Goal: Information Seeking & Learning: Learn about a topic

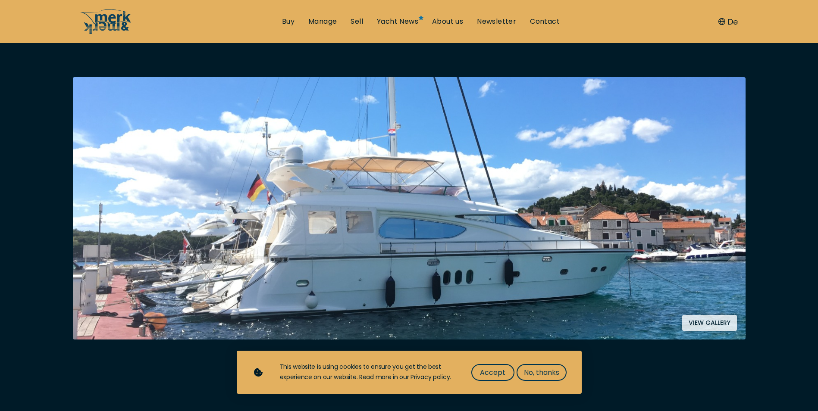
scroll to position [129, 0]
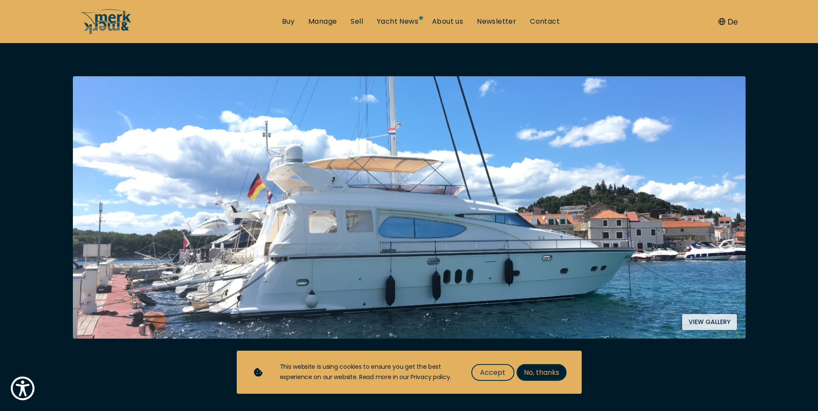
click at [535, 374] on span "No, thanks" at bounding box center [541, 372] width 35 height 11
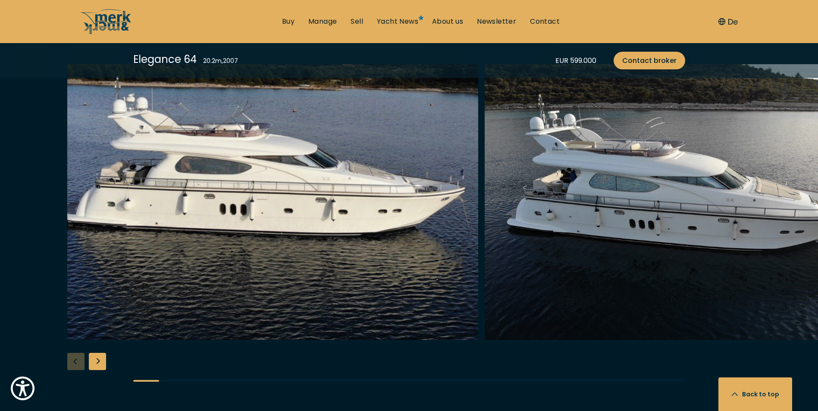
scroll to position [949, 0]
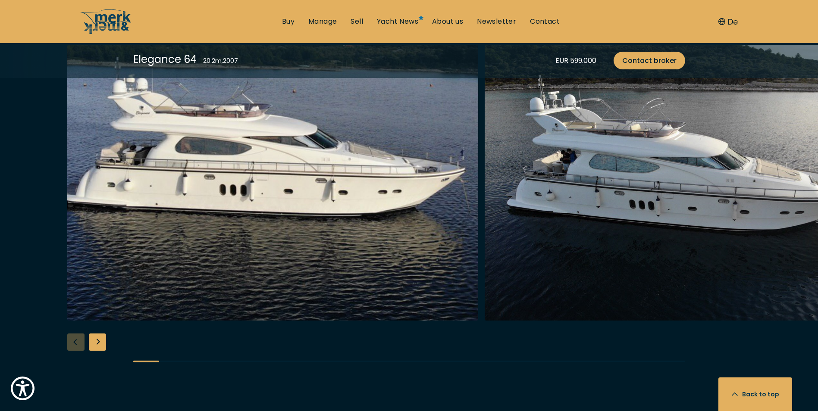
click at [97, 338] on div "Next slide" at bounding box center [97, 342] width 17 height 17
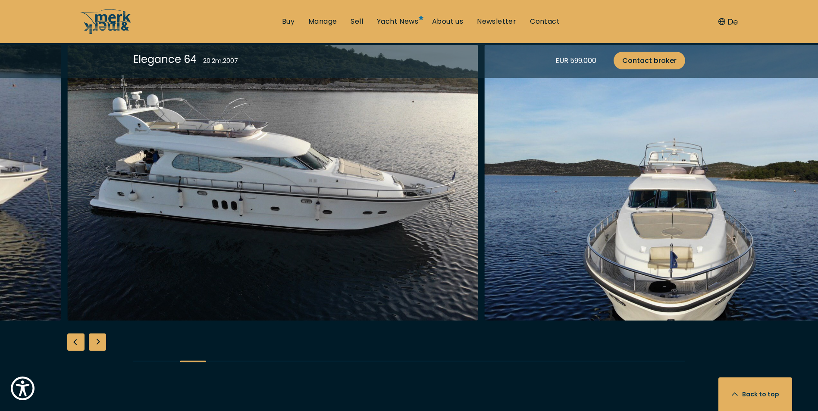
click at [99, 339] on div "Next slide" at bounding box center [97, 342] width 17 height 17
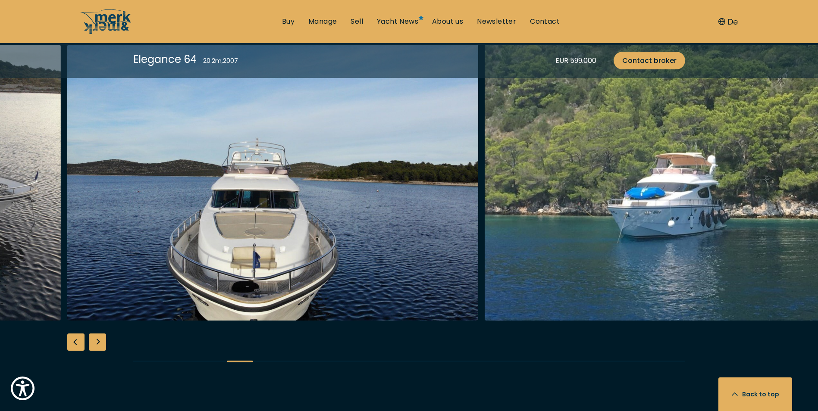
click at [176, 284] on img "Merk&Merk" at bounding box center [272, 183] width 411 height 276
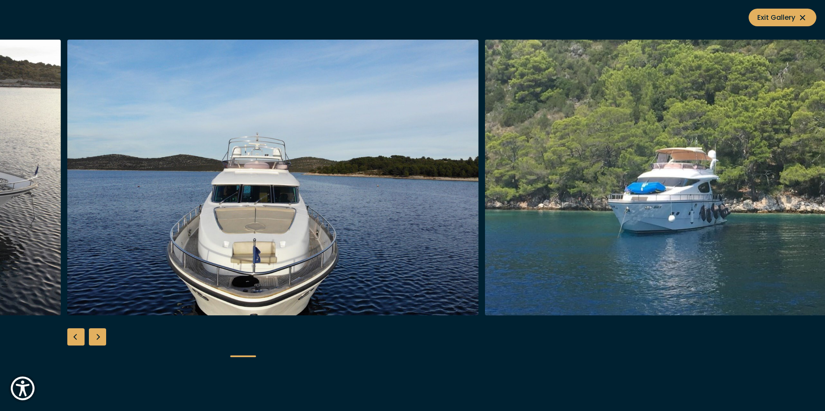
click at [176, 275] on img "button" at bounding box center [272, 178] width 411 height 276
click at [100, 331] on div "Next slide" at bounding box center [97, 337] width 17 height 17
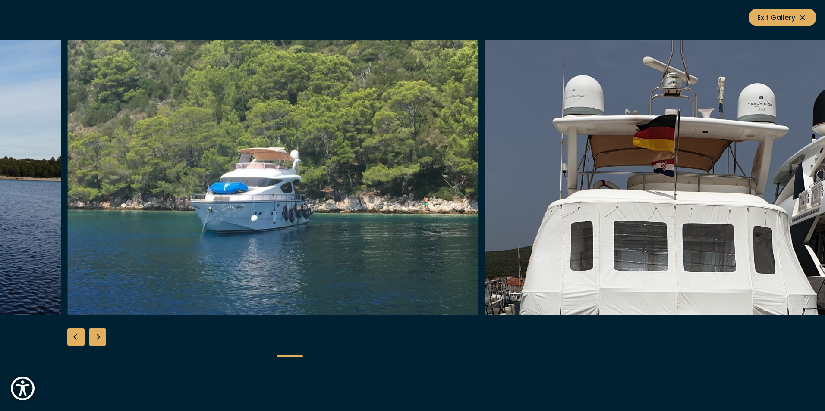
click at [98, 335] on div "Next slide" at bounding box center [97, 337] width 17 height 17
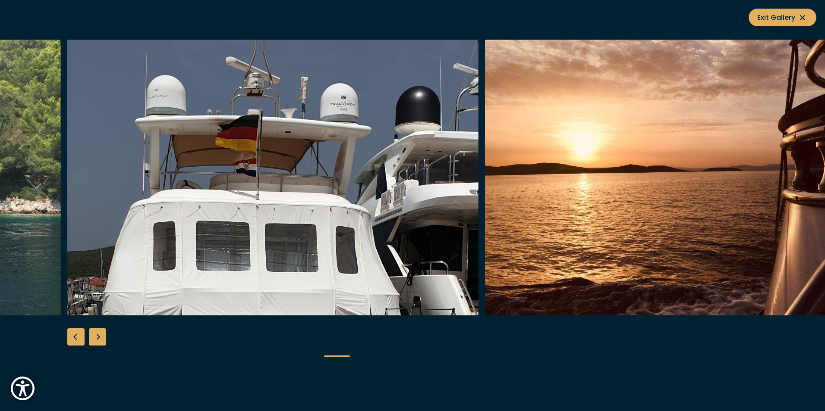
click at [98, 335] on div "Next slide" at bounding box center [97, 337] width 17 height 17
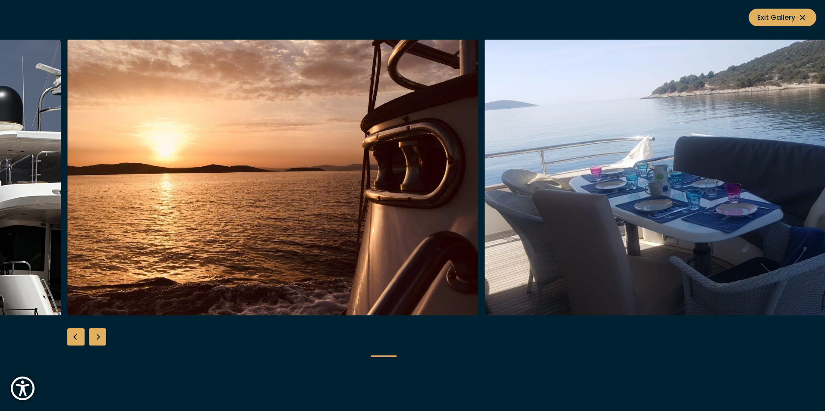
click at [98, 335] on div "Next slide" at bounding box center [97, 337] width 17 height 17
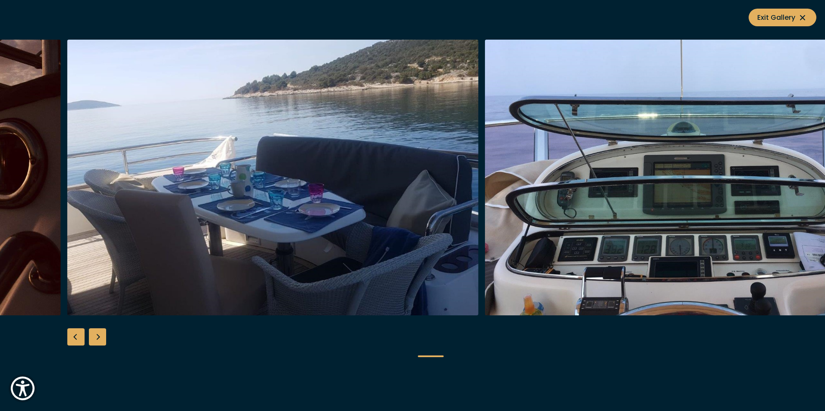
click at [98, 335] on div "Next slide" at bounding box center [97, 337] width 17 height 17
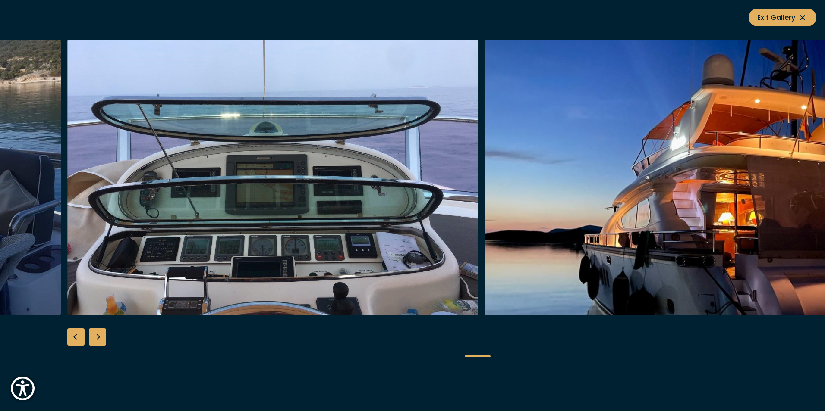
click at [98, 335] on div "Next slide" at bounding box center [97, 337] width 17 height 17
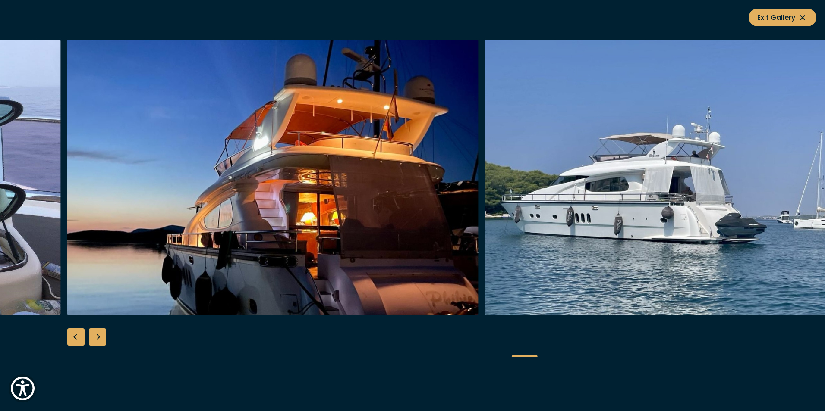
click at [98, 335] on div "Next slide" at bounding box center [97, 337] width 17 height 17
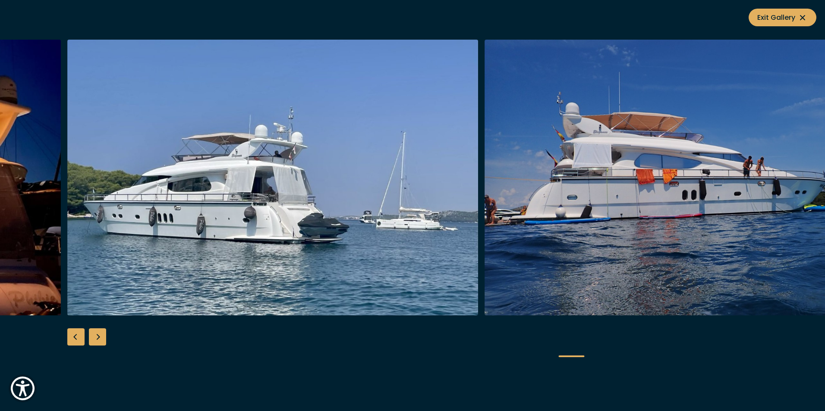
click at [98, 335] on div "Next slide" at bounding box center [97, 337] width 17 height 17
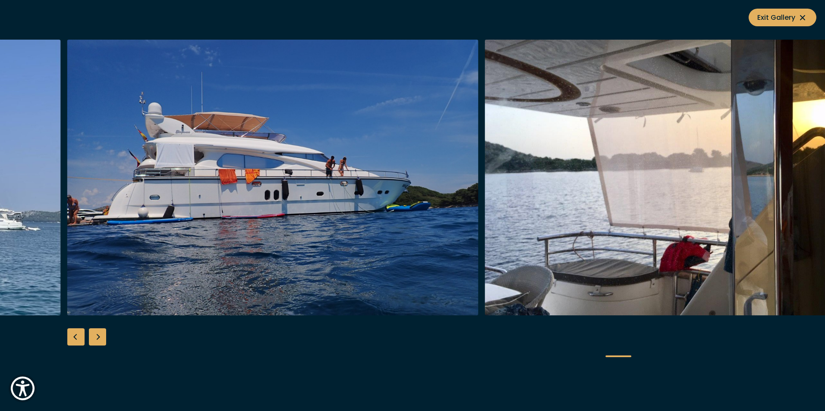
click at [98, 335] on div "Next slide" at bounding box center [97, 337] width 17 height 17
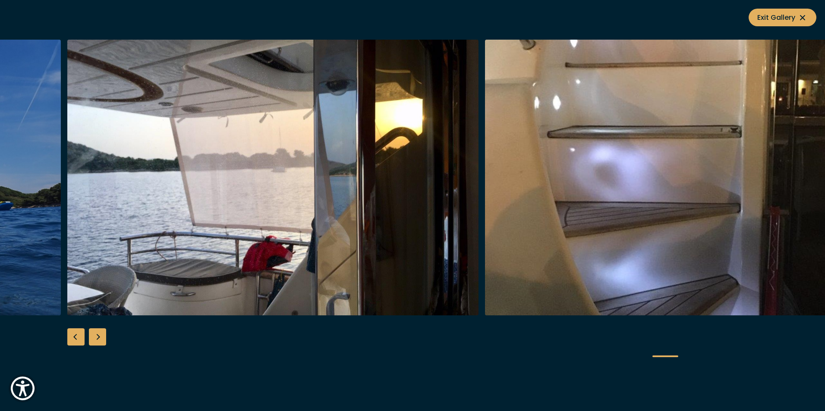
click at [98, 335] on div "Next slide" at bounding box center [97, 337] width 17 height 17
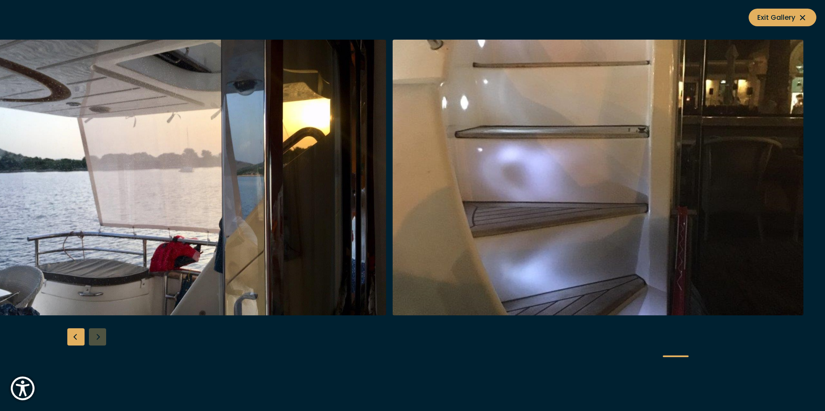
click at [98, 335] on div at bounding box center [412, 206] width 825 height 332
click at [317, 328] on div at bounding box center [412, 206] width 825 height 332
click at [807, 14] on button "Exit Gallery" at bounding box center [782, 18] width 68 height 18
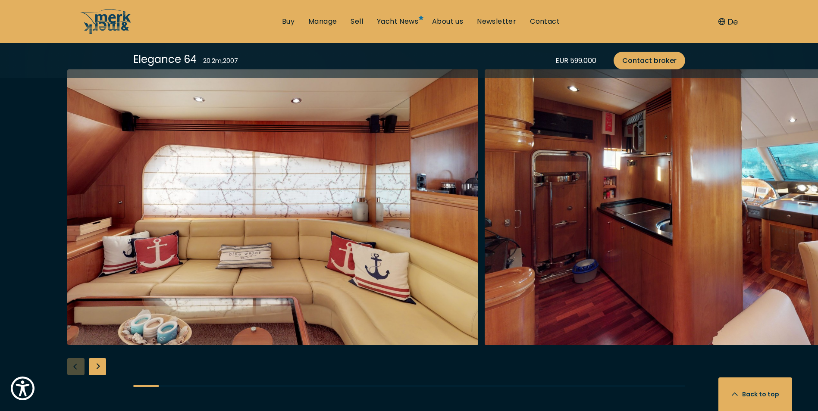
scroll to position [1423, 0]
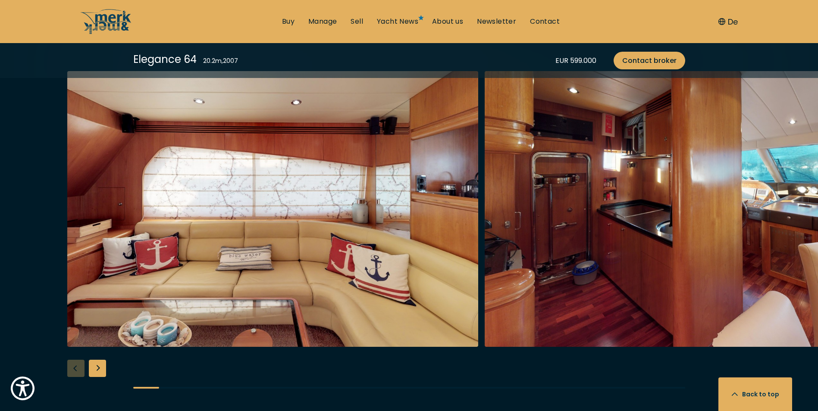
click at [98, 365] on div "Next slide" at bounding box center [97, 368] width 17 height 17
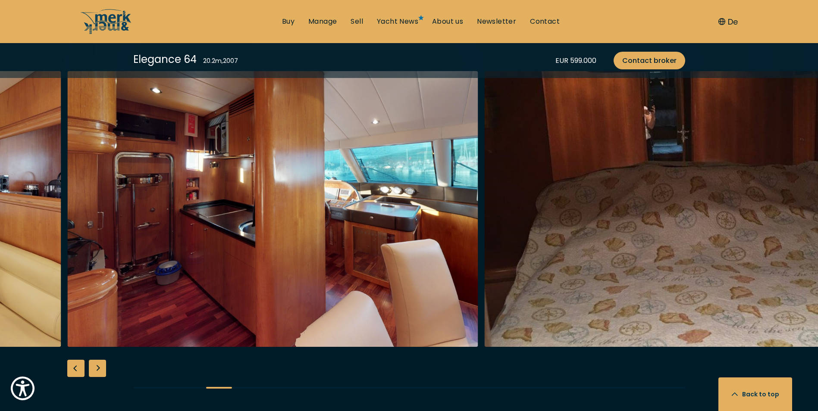
click at [98, 364] on div "Next slide" at bounding box center [97, 368] width 17 height 17
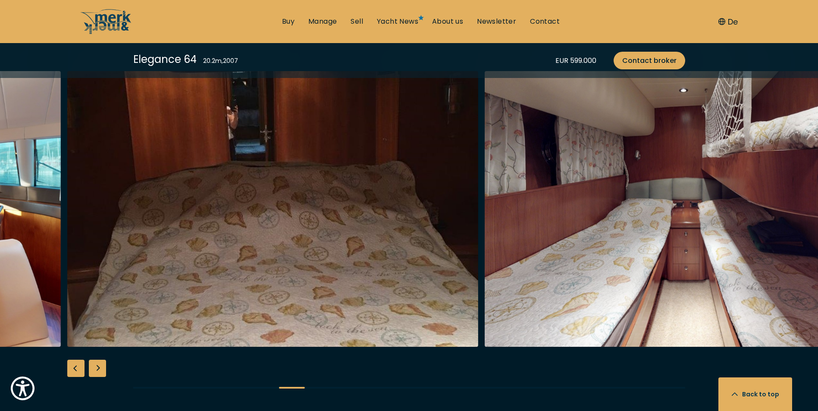
click at [98, 364] on div "Next slide" at bounding box center [97, 368] width 17 height 17
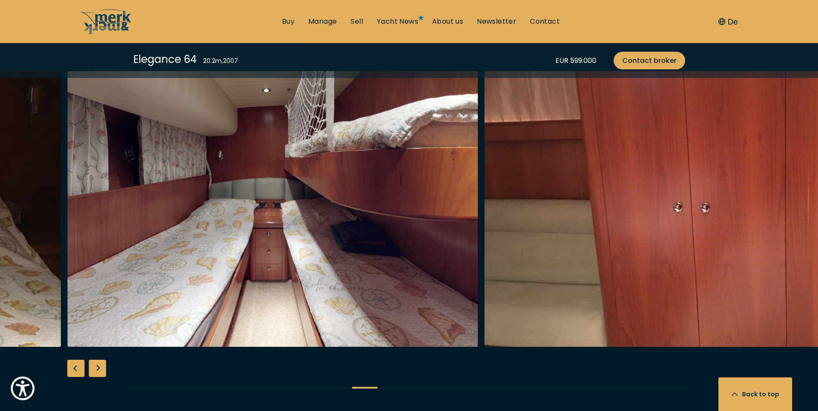
click at [96, 367] on div "Next slide" at bounding box center [97, 368] width 17 height 17
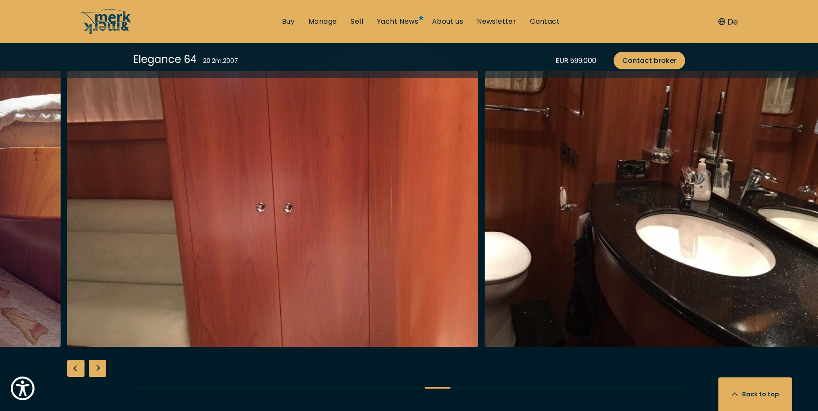
click at [96, 367] on div "Next slide" at bounding box center [97, 368] width 17 height 17
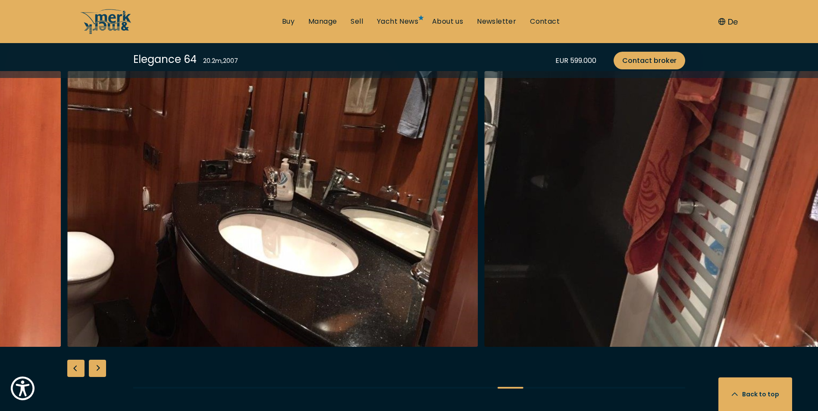
click at [101, 365] on div "Next slide" at bounding box center [97, 368] width 17 height 17
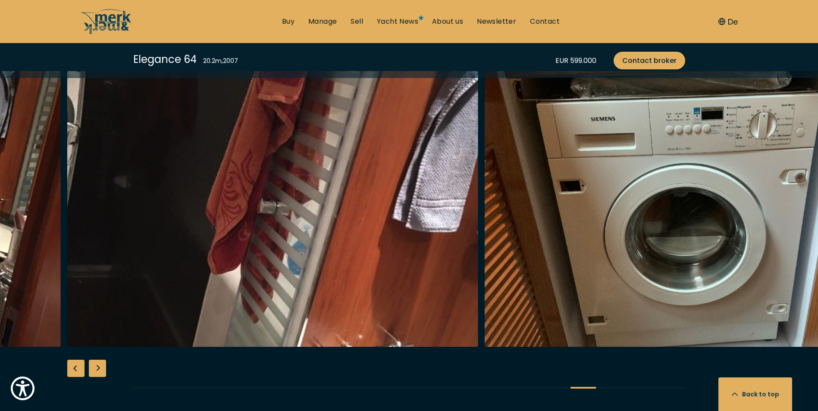
click at [101, 365] on div "Next slide" at bounding box center [97, 368] width 17 height 17
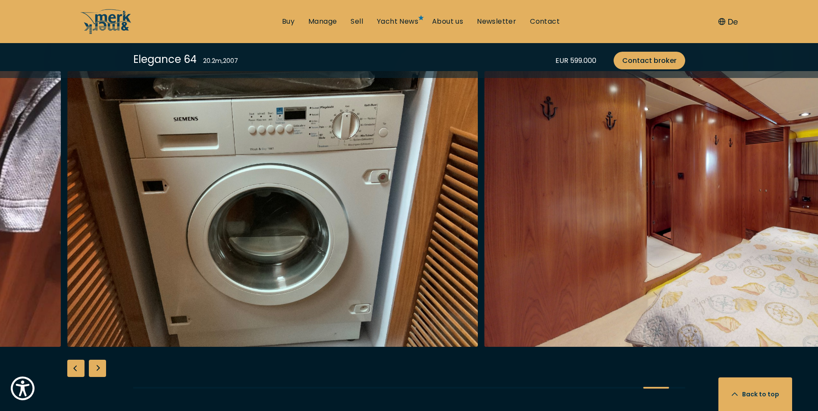
click at [101, 365] on div "Next slide" at bounding box center [97, 368] width 17 height 17
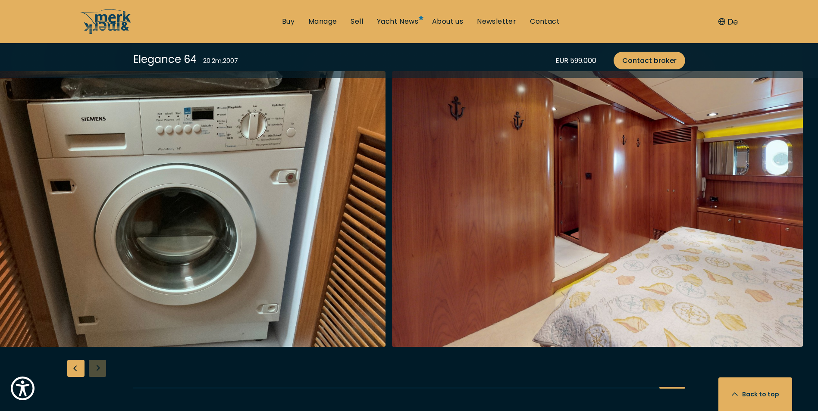
click at [101, 365] on div at bounding box center [409, 237] width 818 height 332
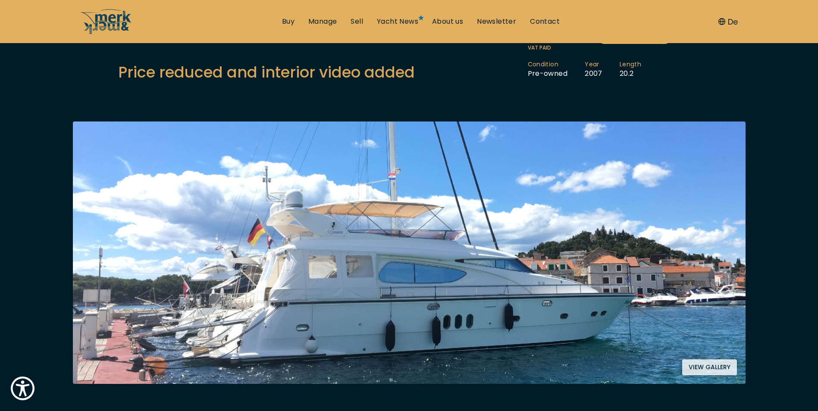
scroll to position [0, 0]
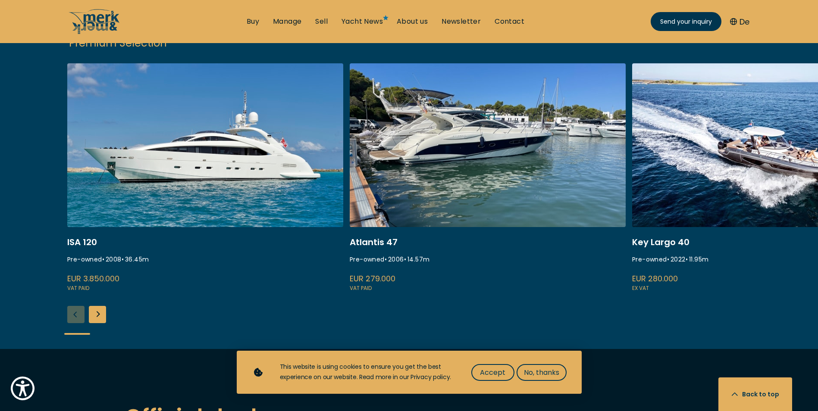
scroll to position [1165, 0]
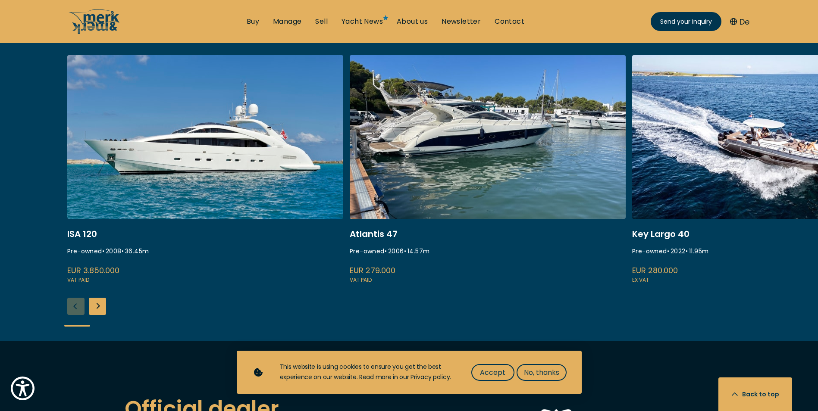
click at [99, 298] on div "Next slide" at bounding box center [97, 306] width 17 height 17
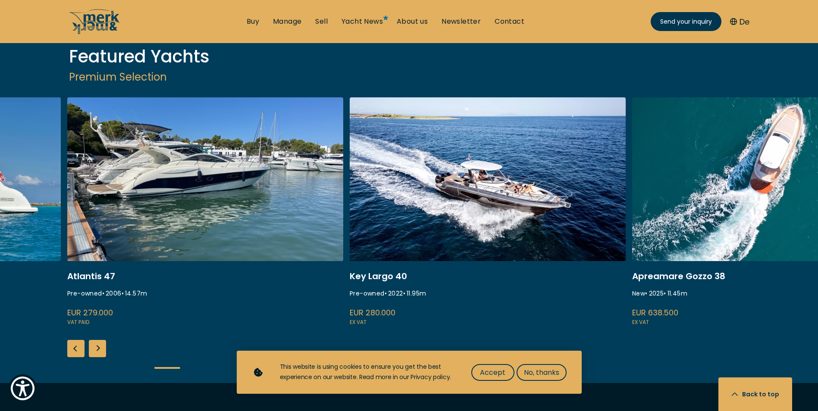
scroll to position [1121, 0]
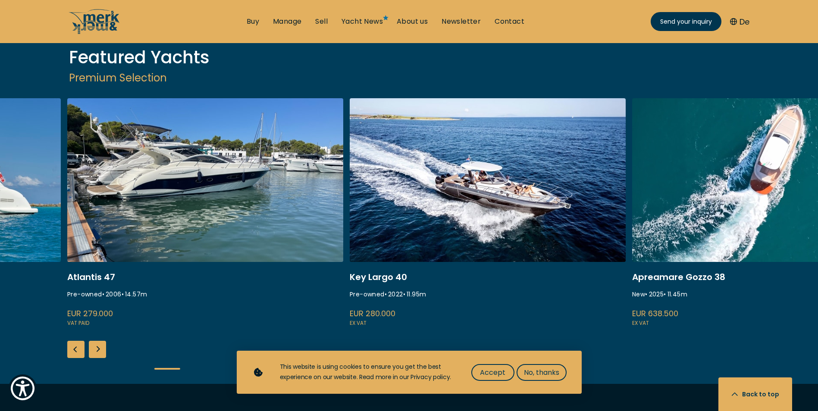
click at [72, 341] on div "Previous slide" at bounding box center [75, 349] width 17 height 17
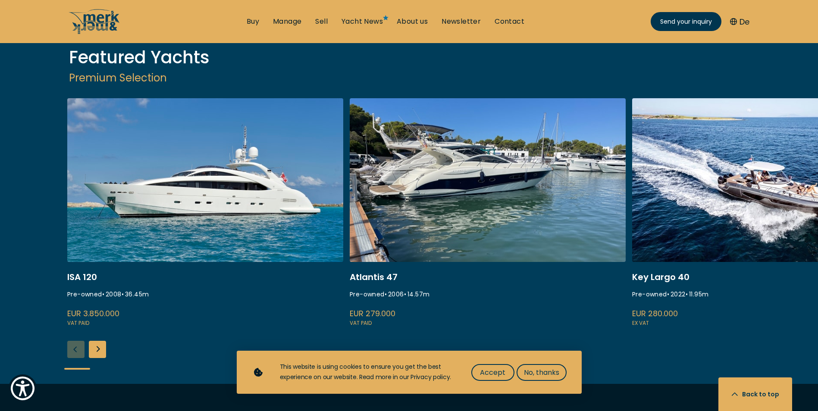
click at [97, 341] on div "Next slide" at bounding box center [97, 349] width 17 height 17
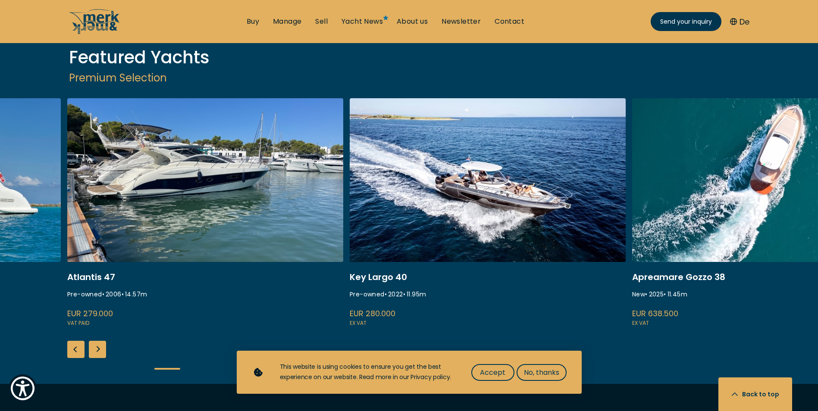
click at [97, 341] on div "Next slide" at bounding box center [97, 349] width 17 height 17
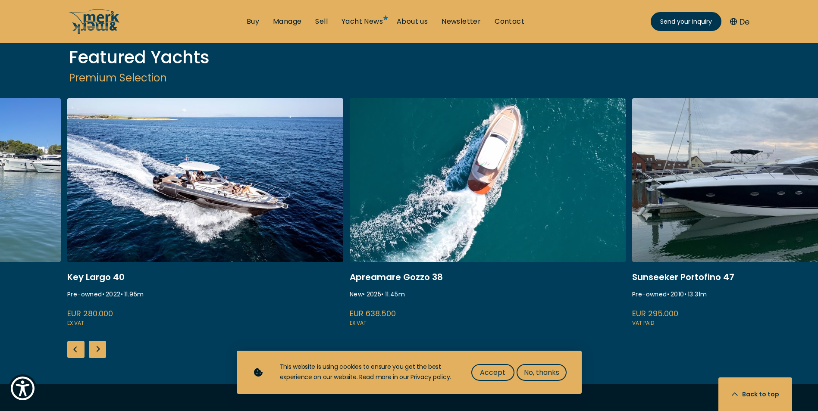
click at [97, 341] on div "Next slide" at bounding box center [97, 349] width 17 height 17
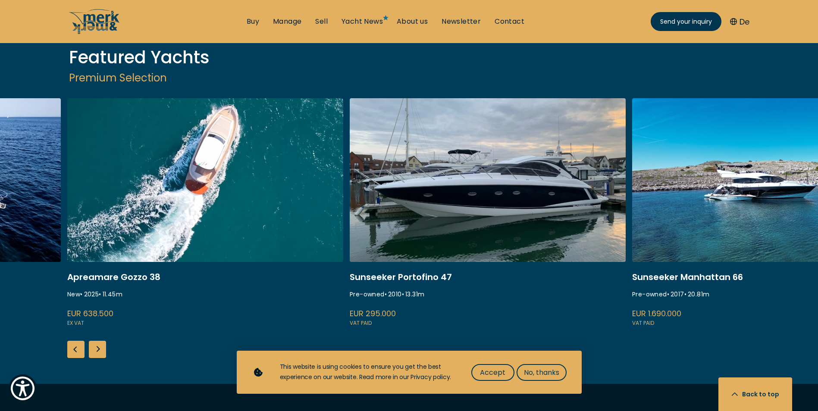
click at [97, 341] on div "Next slide" at bounding box center [97, 349] width 17 height 17
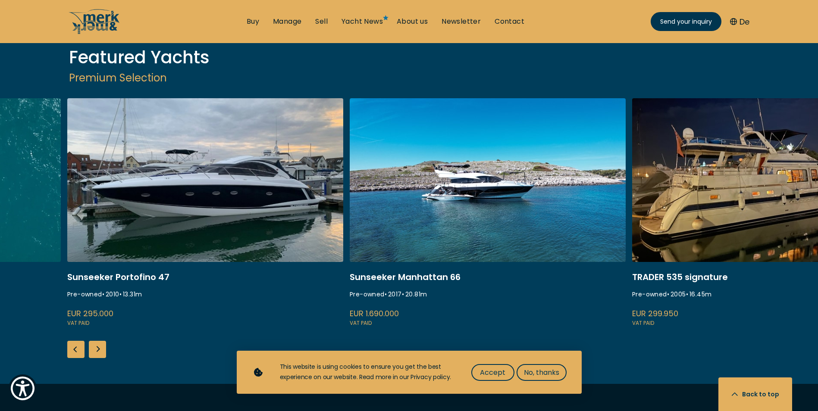
click at [97, 341] on div "Next slide" at bounding box center [97, 349] width 17 height 17
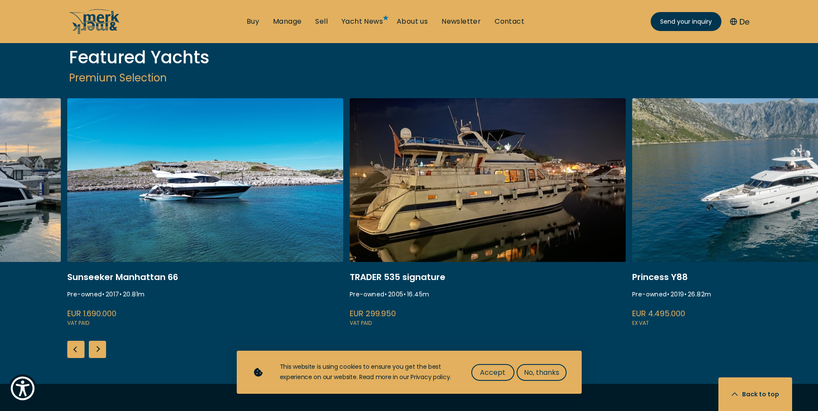
click at [97, 341] on div "Next slide" at bounding box center [97, 349] width 17 height 17
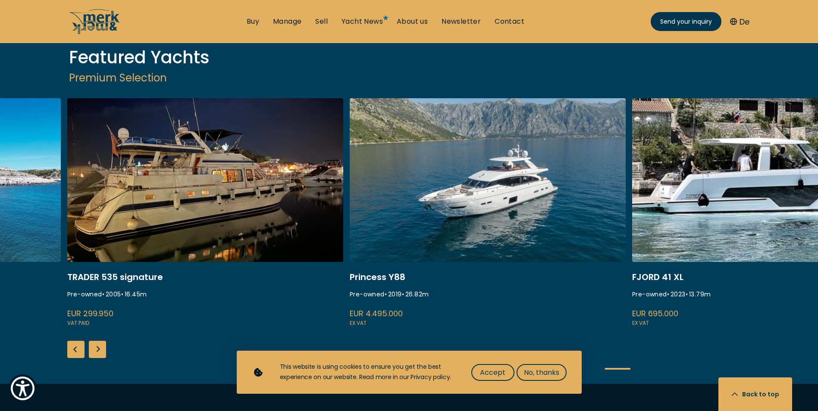
click at [97, 341] on div "Next slide" at bounding box center [97, 349] width 17 height 17
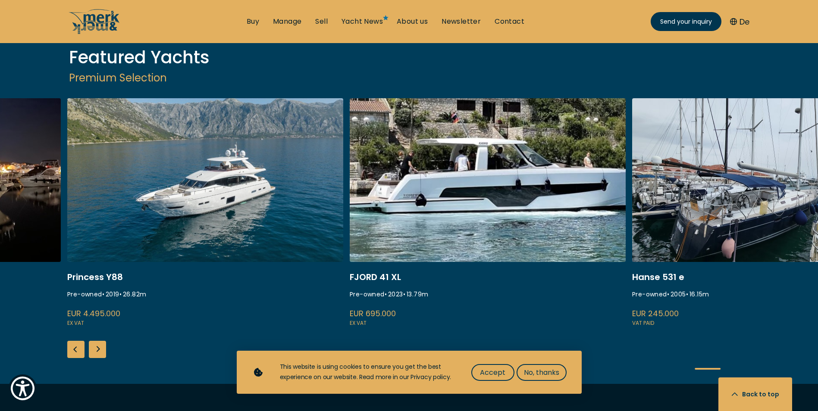
click at [97, 341] on div "Next slide" at bounding box center [97, 349] width 17 height 17
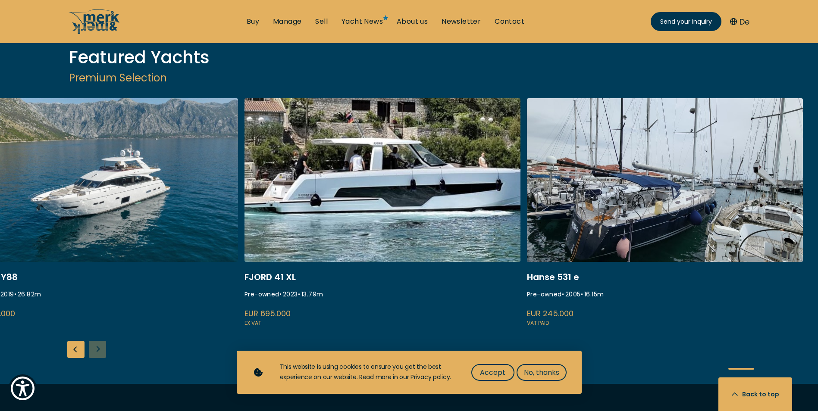
click at [97, 305] on div "ISA 120 Pre-owned • 2008 • 36.45 m EUR 3.850.000 VAT paid Atlantis 47 Pre-owned…" at bounding box center [409, 241] width 818 height 286
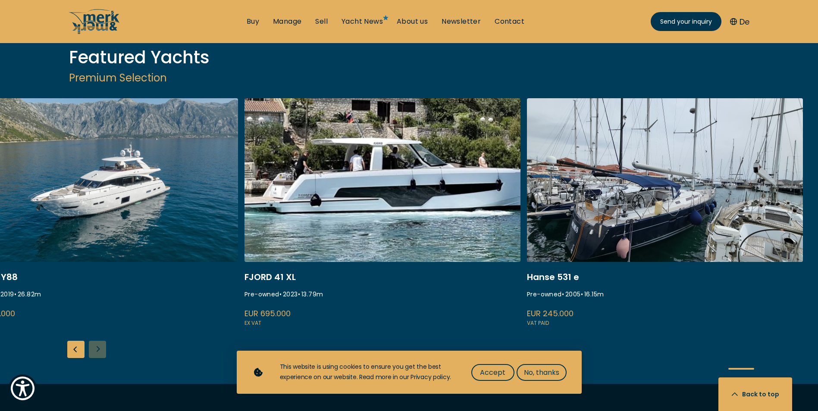
click at [97, 305] on div "ISA 120 Pre-owned • 2008 • 36.45 m EUR 3.850.000 VAT paid Atlantis 47 Pre-owned…" at bounding box center [409, 241] width 818 height 286
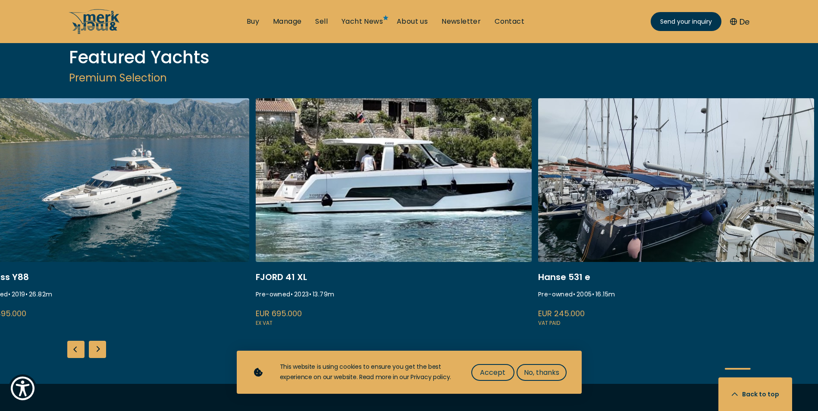
click at [97, 341] on div "Next slide" at bounding box center [97, 349] width 17 height 17
click at [97, 305] on div "ISA 120 Pre-owned • 2008 • 36.45 m EUR 3.850.000 VAT paid Atlantis 47 Pre-owned…" at bounding box center [409, 241] width 818 height 286
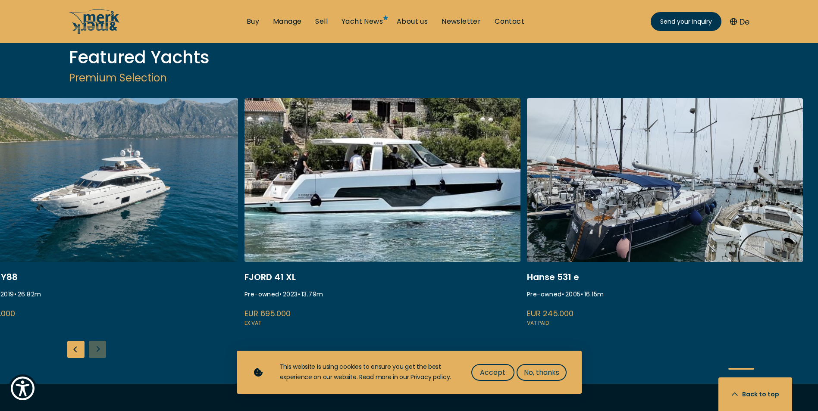
click at [97, 305] on div "ISA 120 Pre-owned • 2008 • 36.45 m EUR 3.850.000 VAT paid Atlantis 47 Pre-owned…" at bounding box center [409, 241] width 818 height 286
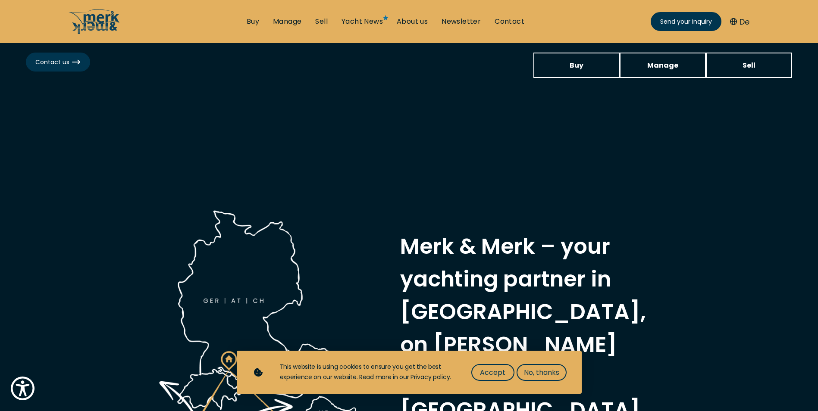
scroll to position [0, 0]
